Goal: Information Seeking & Learning: Learn about a topic

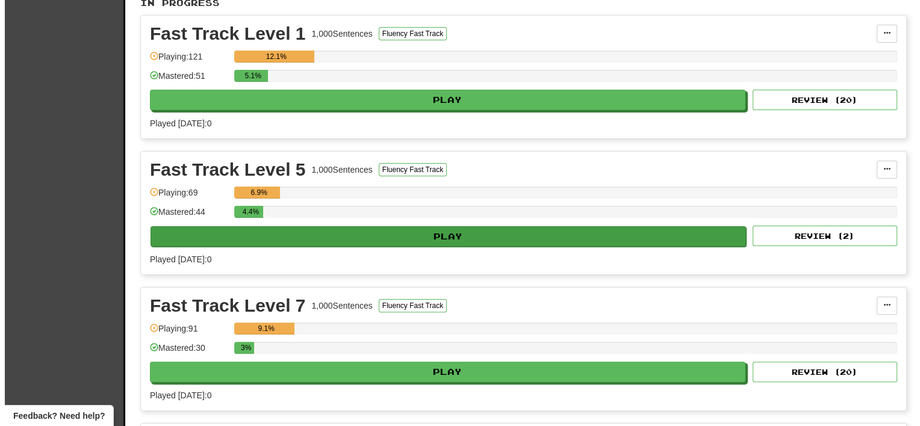
scroll to position [241, 0]
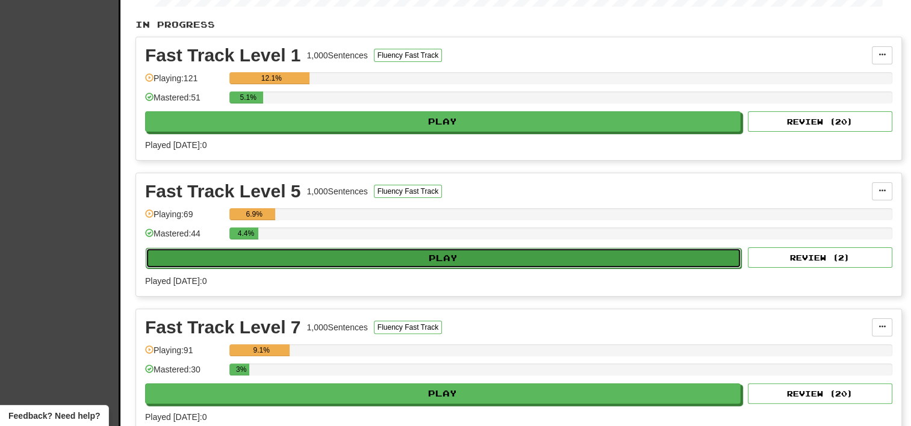
click at [457, 262] on button "Play" at bounding box center [443, 258] width 595 height 20
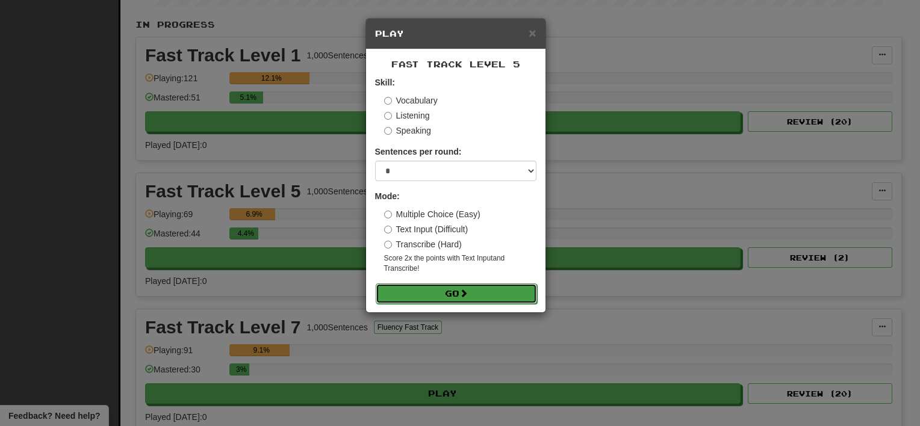
click at [459, 290] on button "Go" at bounding box center [456, 293] width 161 height 20
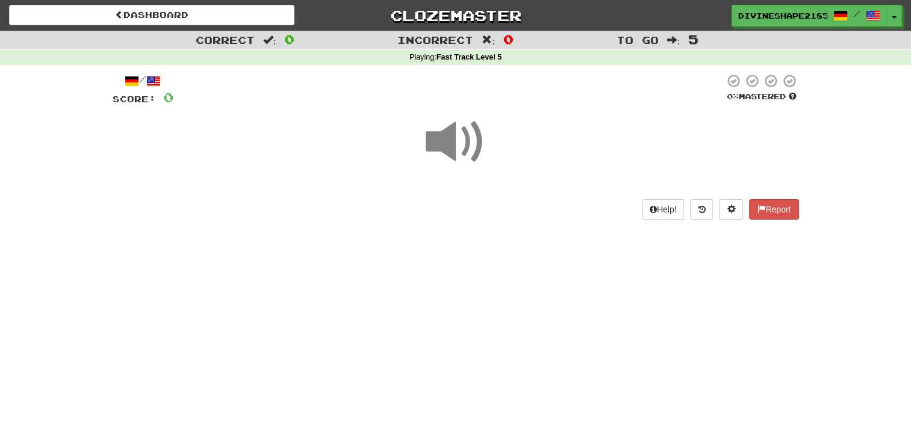
click at [435, 144] on span at bounding box center [455, 142] width 60 height 60
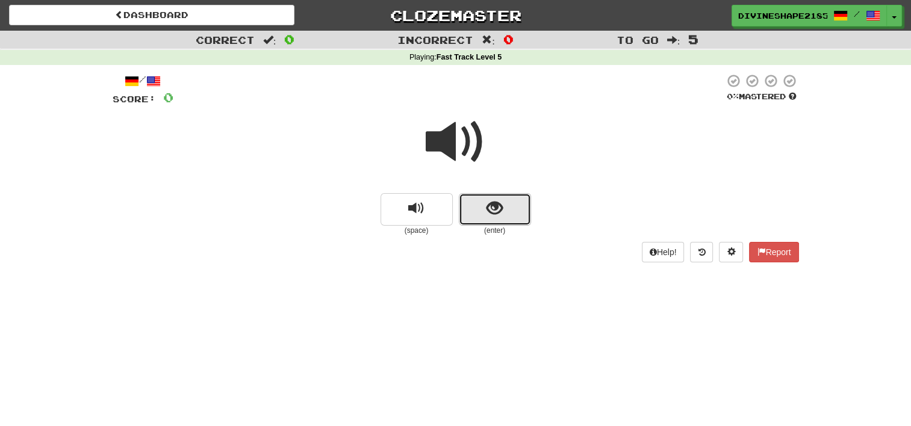
click at [497, 202] on span "show sentence" at bounding box center [494, 208] width 16 height 16
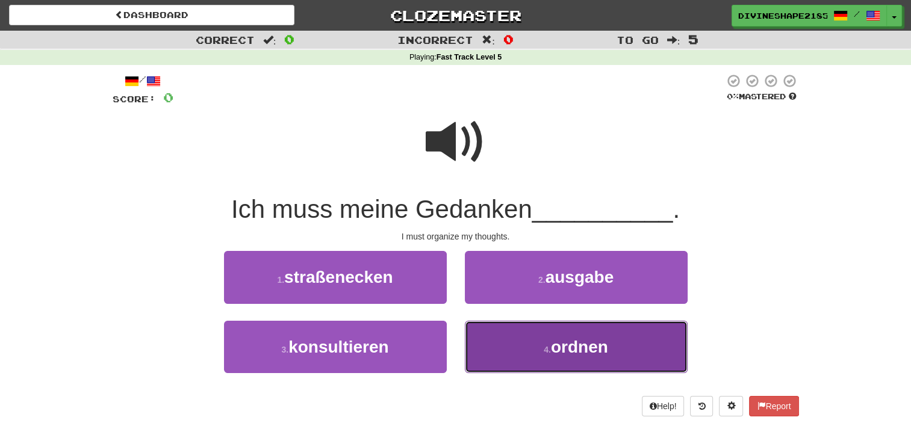
click at [537, 359] on button "4 . ordnen" at bounding box center [576, 347] width 223 height 52
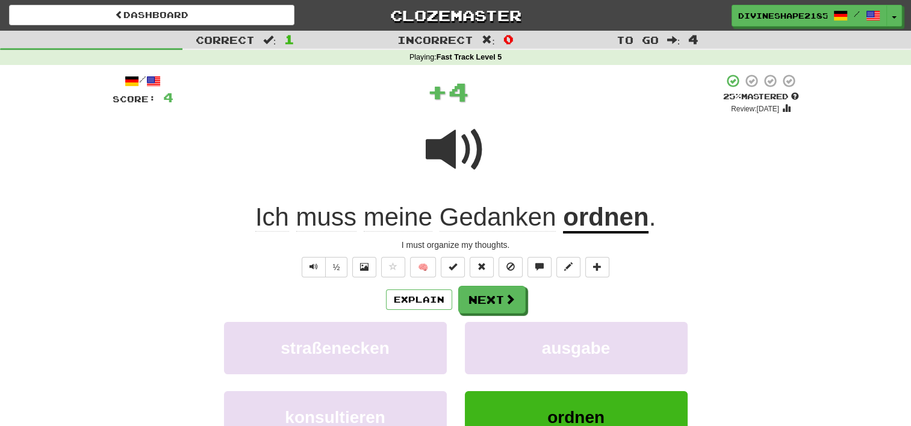
click at [487, 282] on div "/ Score: 4 + 4 25 % Mastered Review: [DATE] Ich muss meine Gedanken ordnen . I …" at bounding box center [456, 289] width 686 height 432
click at [493, 296] on button "Next" at bounding box center [492, 300] width 67 height 28
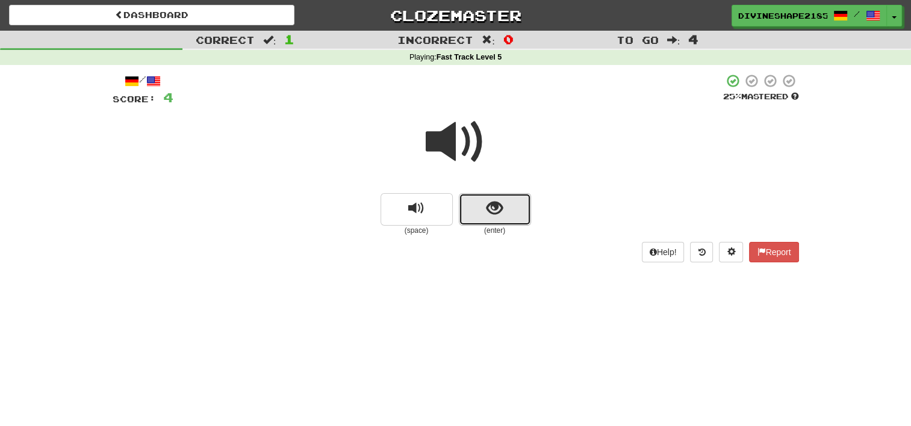
click at [488, 212] on span "show sentence" at bounding box center [494, 208] width 16 height 16
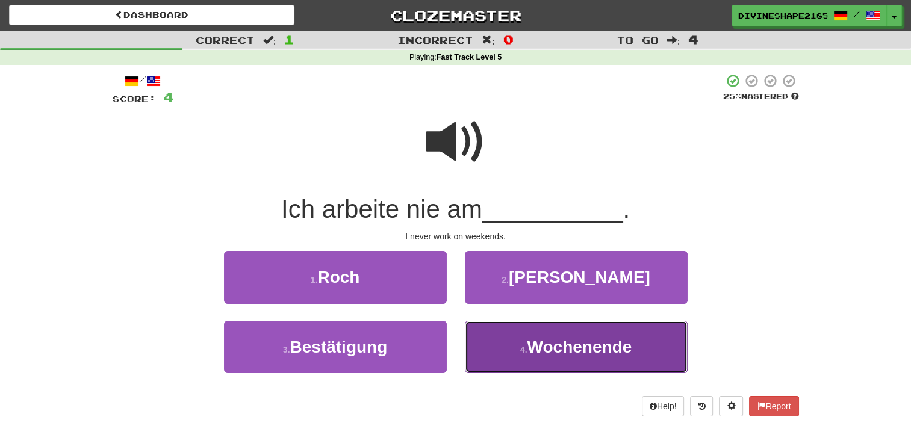
click at [549, 336] on button "4 . Wochenende" at bounding box center [576, 347] width 223 height 52
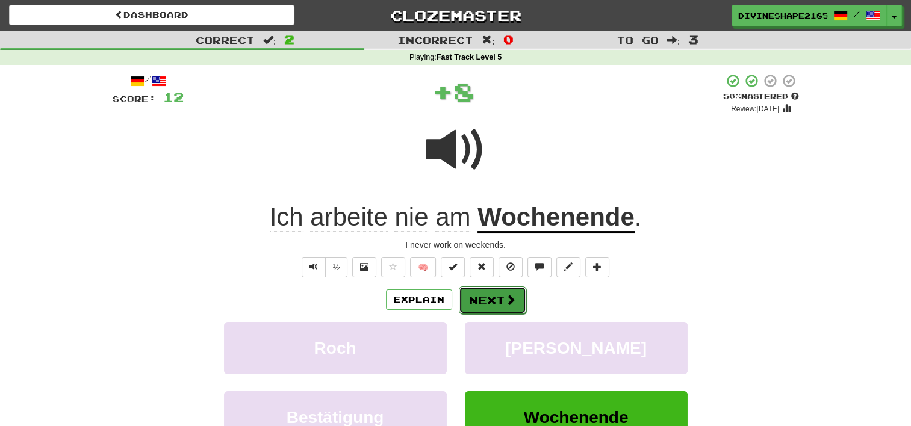
click at [487, 297] on button "Next" at bounding box center [492, 300] width 67 height 28
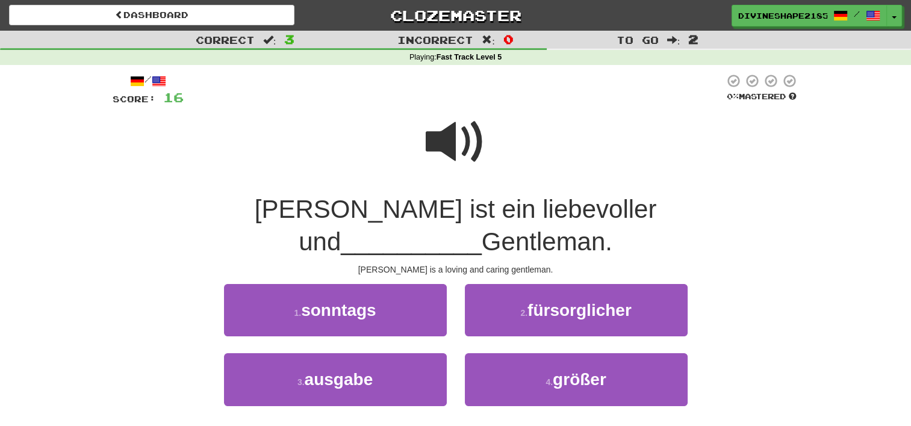
click at [449, 134] on span at bounding box center [455, 142] width 60 height 60
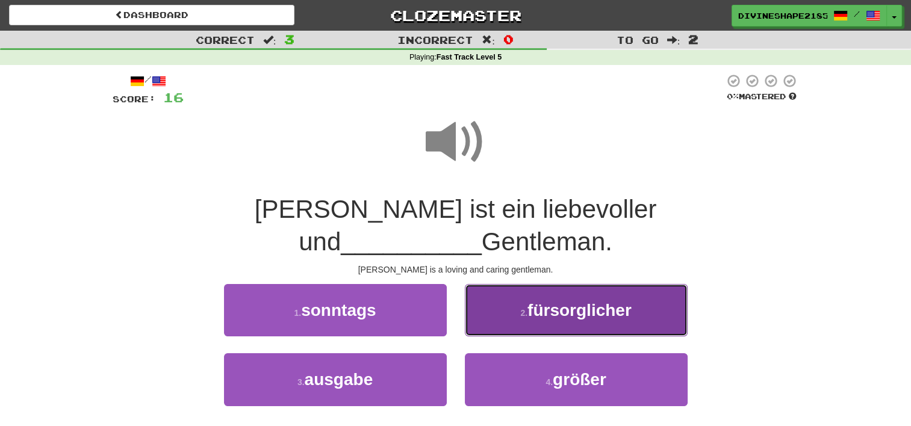
click at [561, 301] on span "fürsorglicher" at bounding box center [579, 310] width 104 height 19
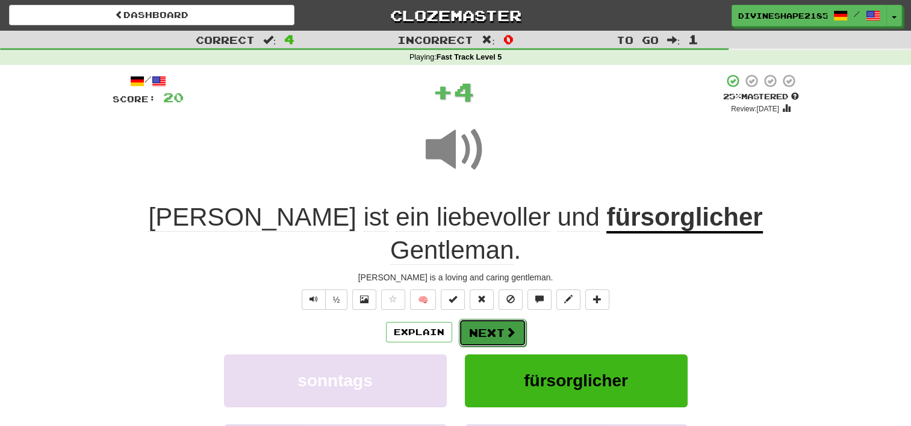
click at [478, 319] on button "Next" at bounding box center [492, 333] width 67 height 28
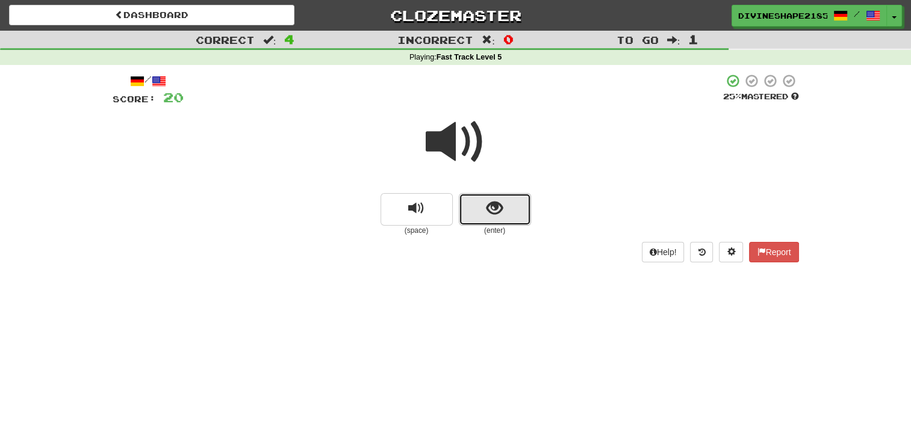
click at [495, 214] on span "show sentence" at bounding box center [494, 208] width 16 height 16
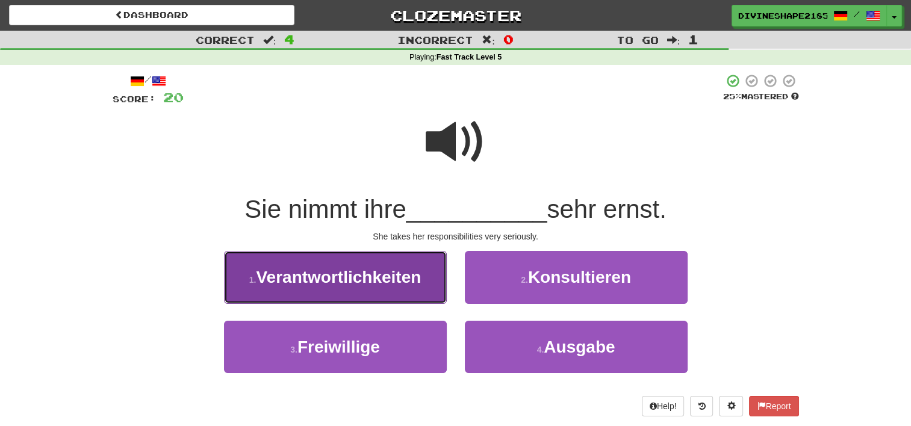
click at [378, 284] on span "Verantwortlichkeiten" at bounding box center [338, 277] width 165 height 19
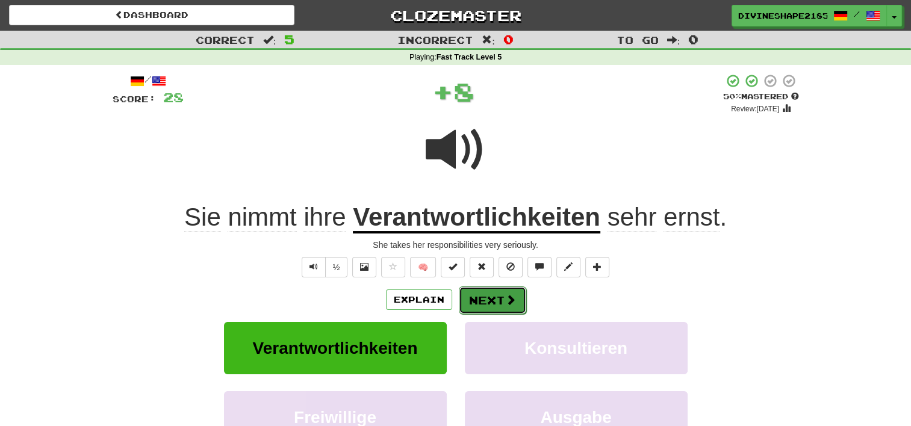
click at [494, 299] on button "Next" at bounding box center [492, 300] width 67 height 28
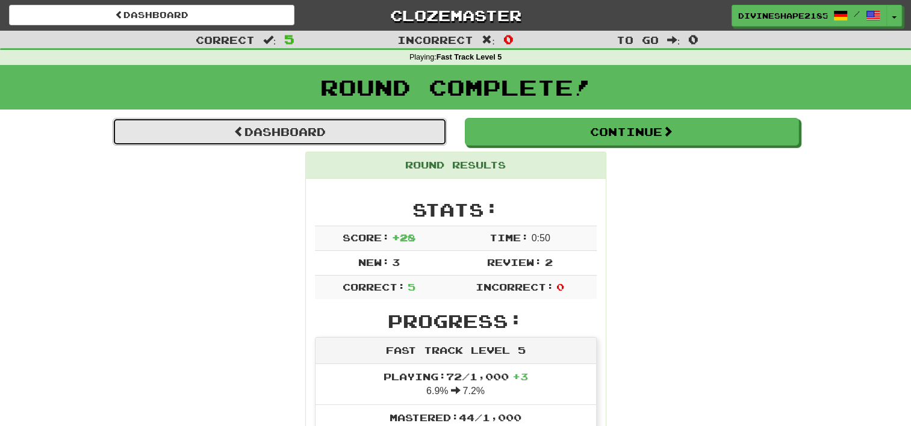
click at [326, 137] on link "Dashboard" at bounding box center [280, 132] width 334 height 28
